Goal: Task Accomplishment & Management: Manage account settings

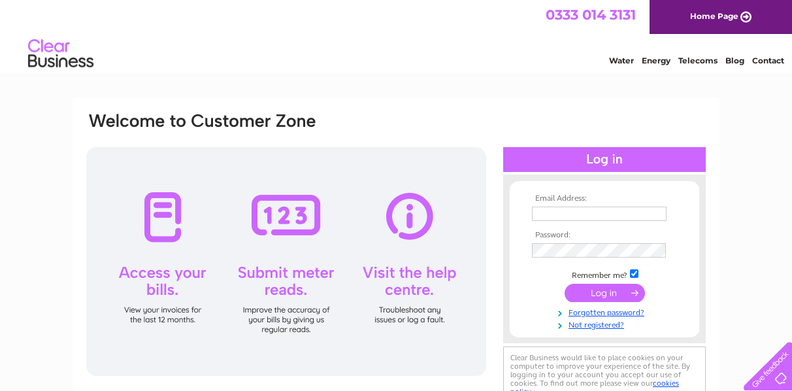
type input "info@nicolldesign.co.uk"
click at [595, 285] on input "submit" at bounding box center [604, 292] width 80 height 18
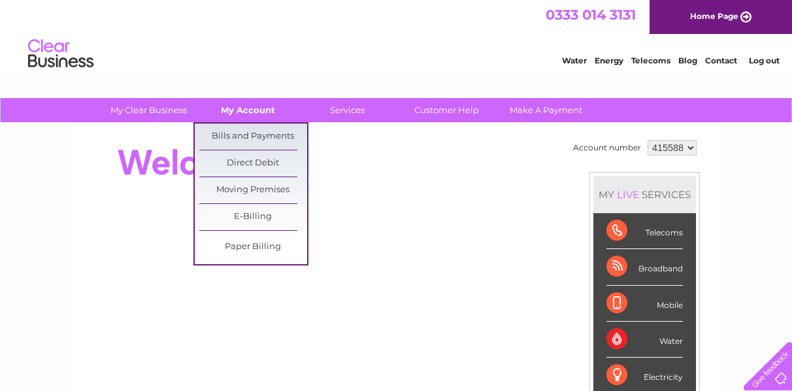
click at [254, 108] on link "My Account" at bounding box center [248, 110] width 108 height 24
click at [254, 127] on link "Bills and Payments" at bounding box center [253, 136] width 108 height 26
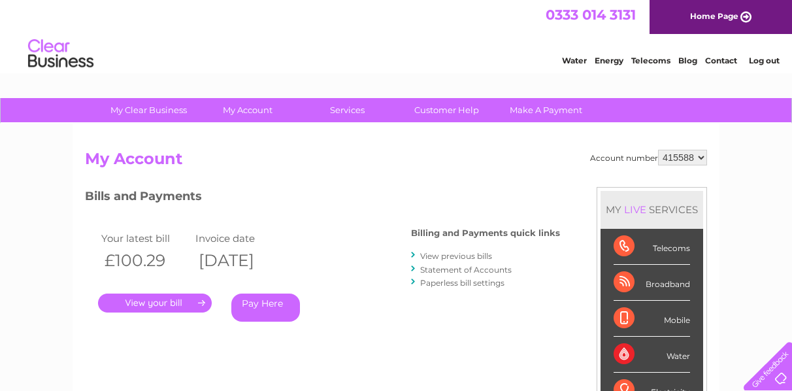
click at [199, 296] on link "." at bounding box center [155, 302] width 114 height 19
